Goal: Task Accomplishment & Management: Manage account settings

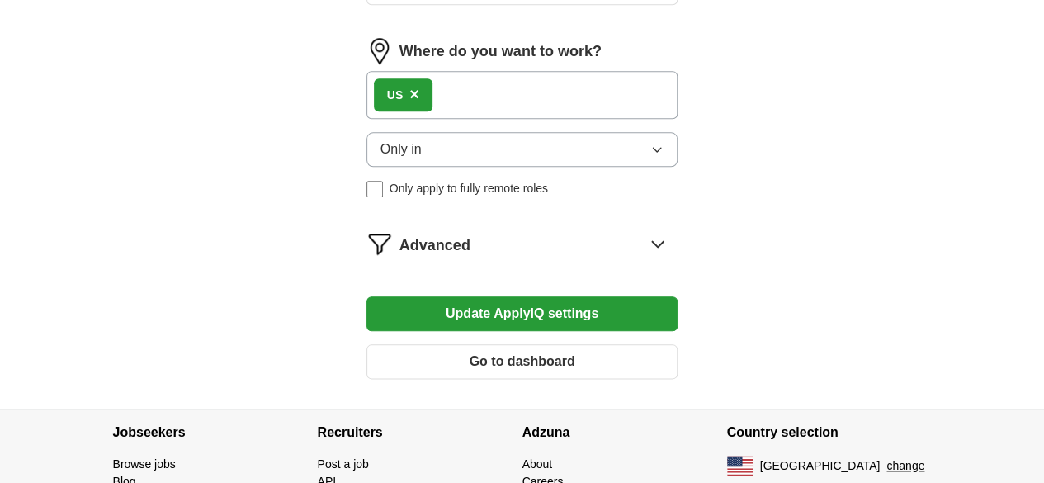
scroll to position [816, 0]
click at [575, 295] on button "Update ApplyIQ settings" at bounding box center [522, 312] width 312 height 35
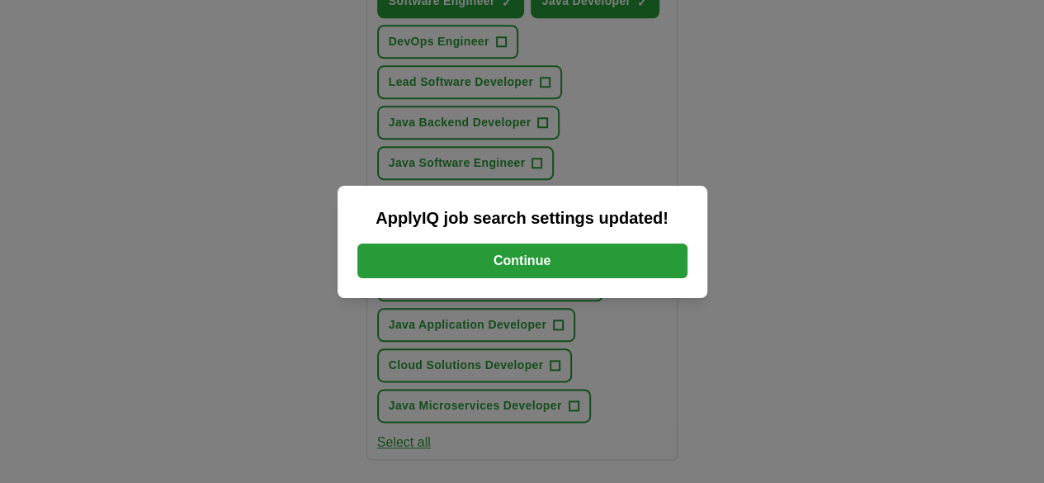
scroll to position [1150, 0]
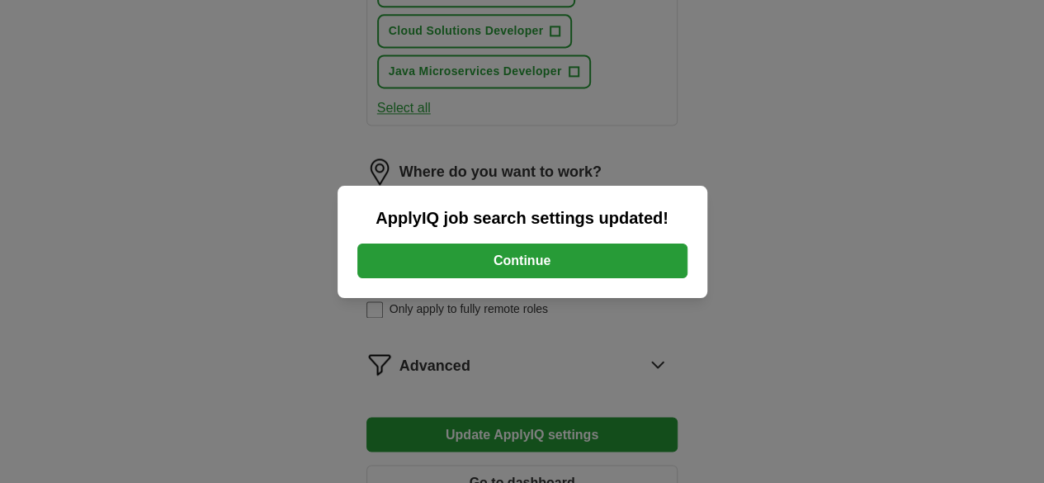
click at [559, 260] on button "Continue" at bounding box center [522, 260] width 330 height 35
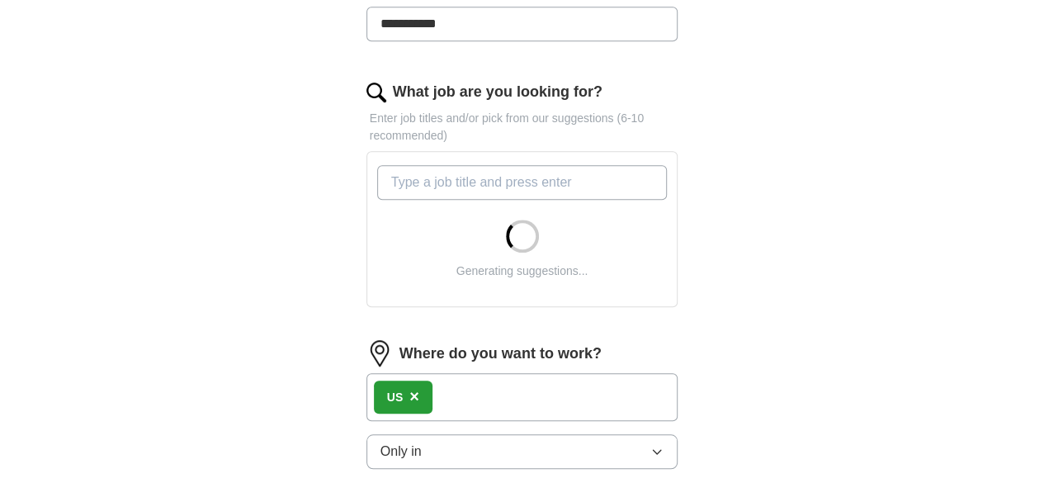
scroll to position [498, 0]
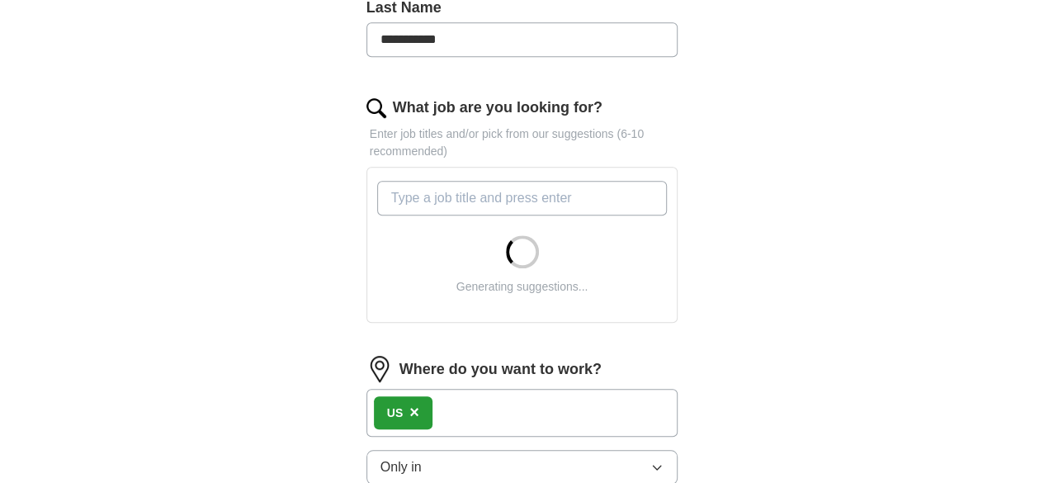
click at [419, 181] on input "What job are you looking for?" at bounding box center [522, 198] width 290 height 35
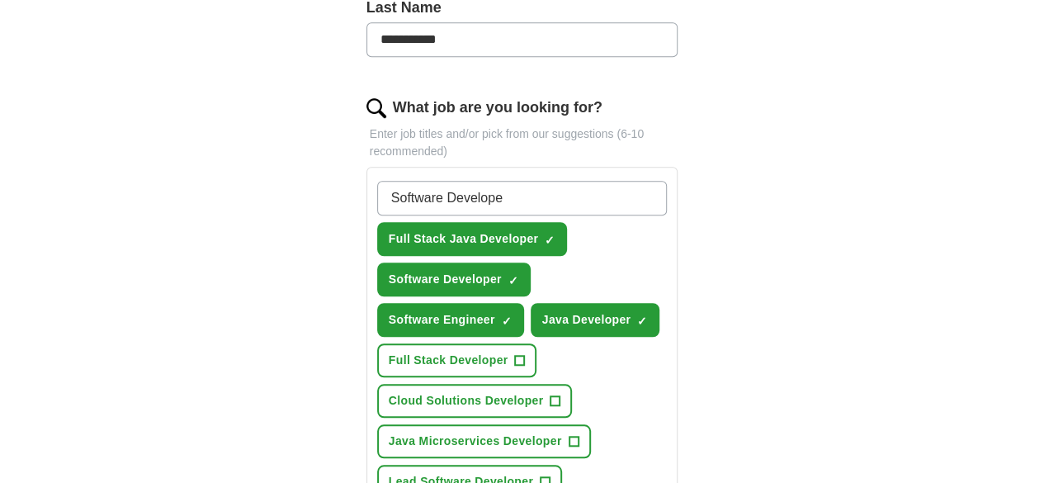
type input "Software Developer"
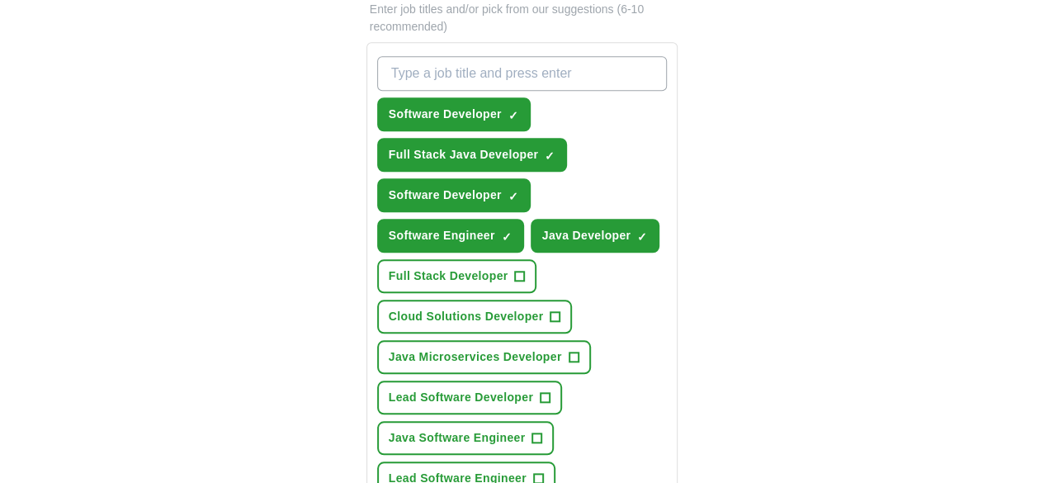
scroll to position [623, 0]
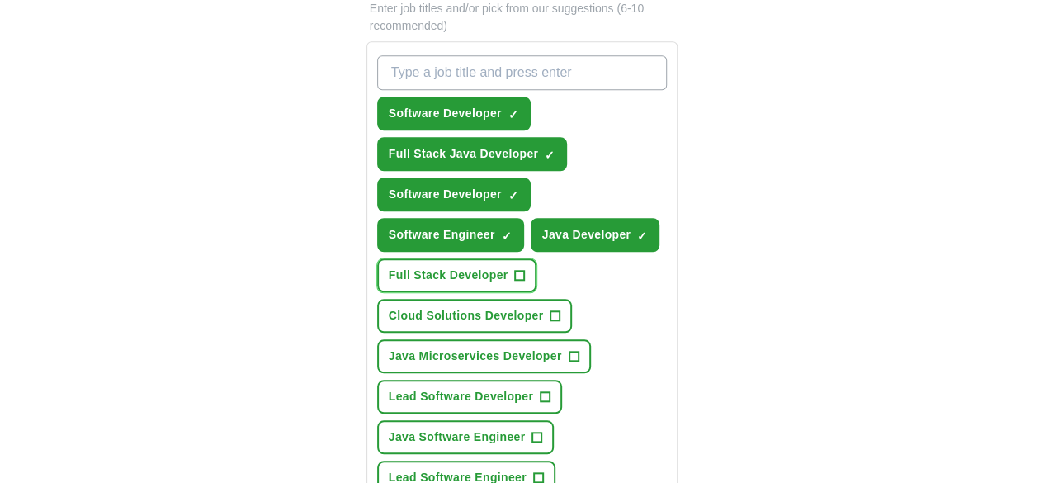
click at [525, 269] on span "+" at bounding box center [520, 275] width 10 height 13
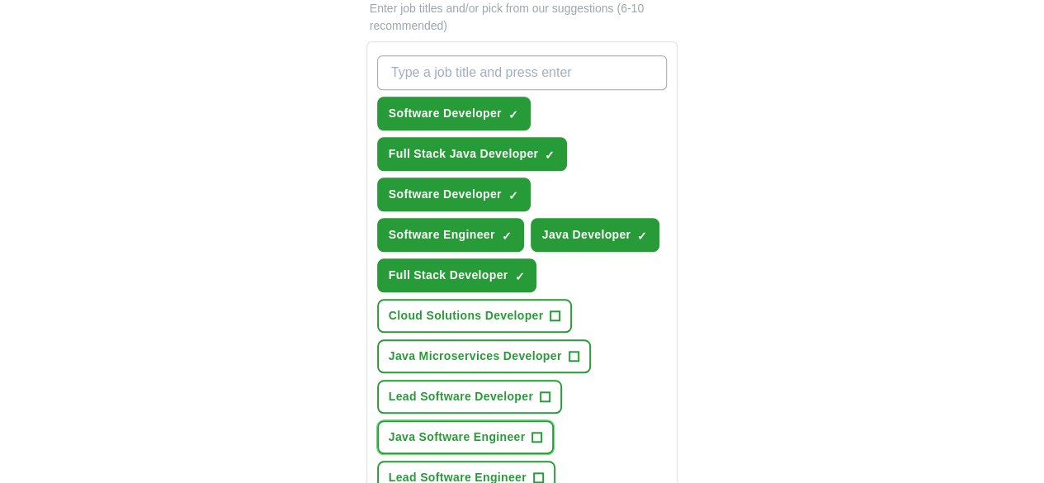
click at [526, 428] on span "Java Software Engineer" at bounding box center [457, 436] width 137 height 17
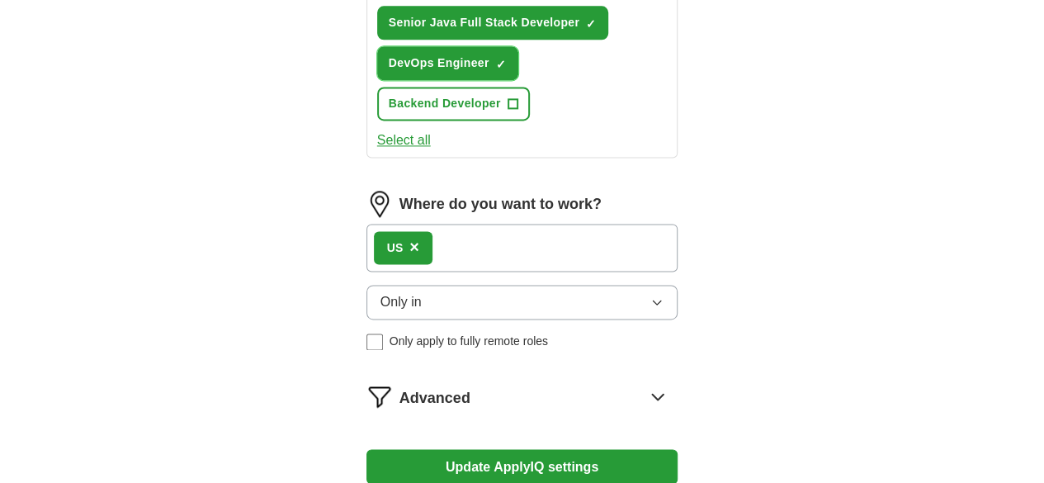
scroll to position [1139, 0]
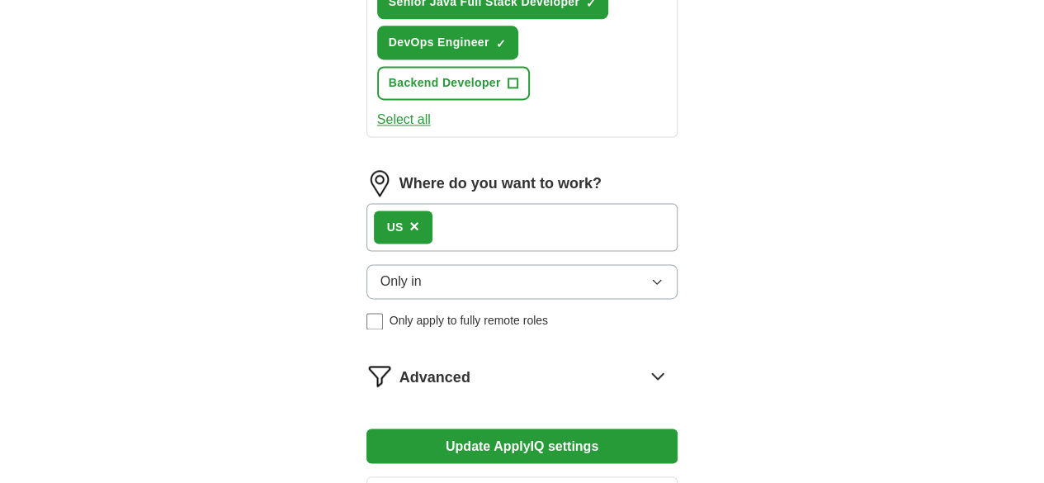
click at [503, 428] on button "Update ApplyIQ settings" at bounding box center [522, 445] width 312 height 35
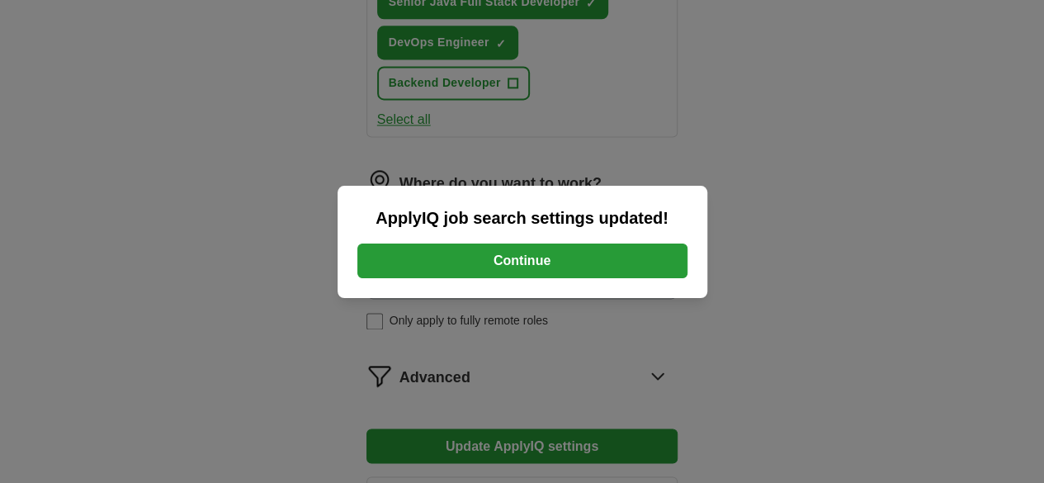
click at [515, 250] on button "Continue" at bounding box center [522, 260] width 330 height 35
